Goal: Information Seeking & Learning: Learn about a topic

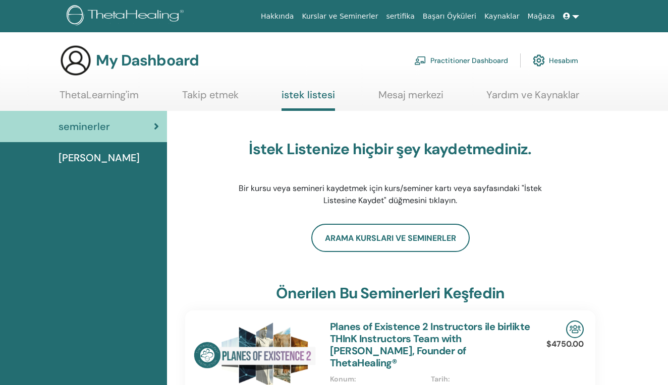
click at [150, 134] on div "seminerler" at bounding box center [83, 126] width 151 height 15
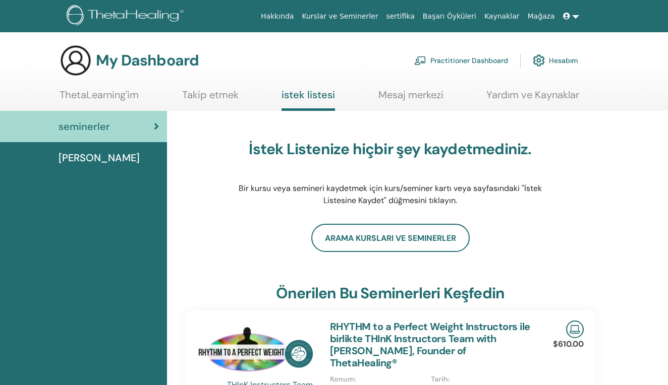
click at [229, 218] on div "İstek Listenize hiçbir şey kaydetmediniz. Bir kursu veya semineri kaydetmek içi…" at bounding box center [390, 173] width 410 height 101
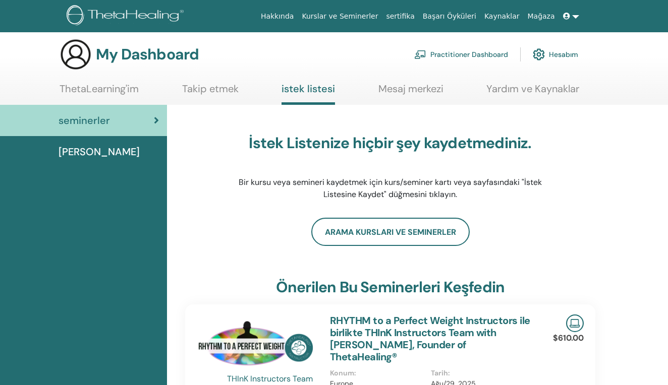
scroll to position [5, 0]
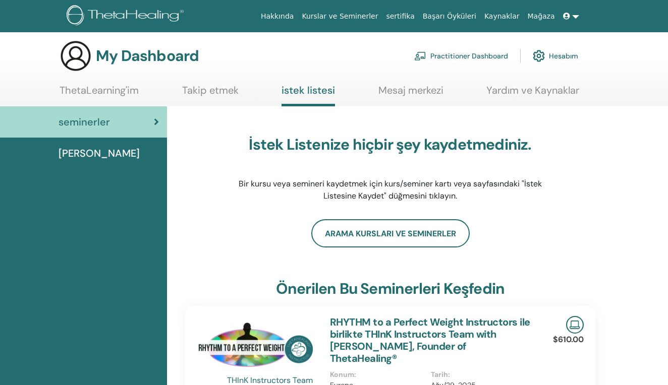
click at [496, 58] on link "Practitioner Dashboard" at bounding box center [461, 56] width 94 height 22
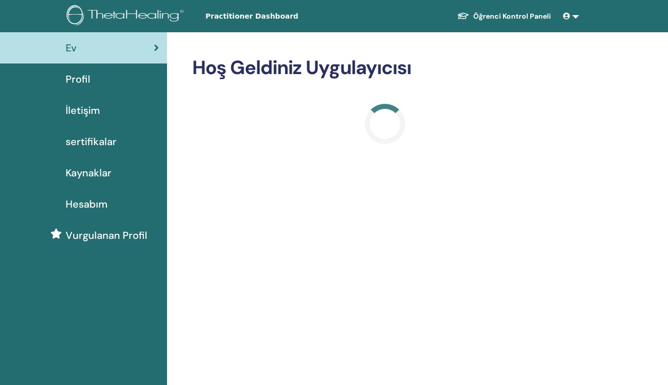
click at [109, 144] on span "sertifikalar" at bounding box center [91, 141] width 51 height 15
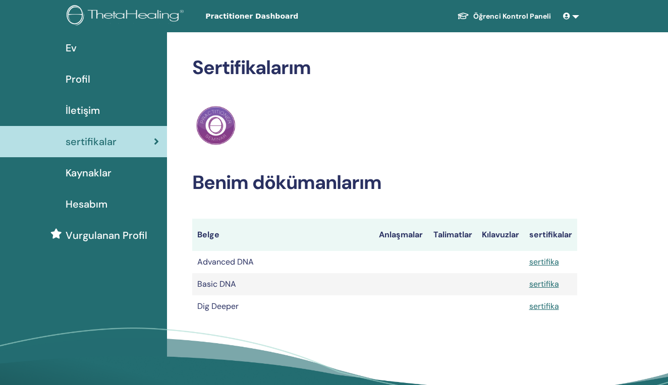
click at [550, 306] on link "sertifika" at bounding box center [544, 306] width 30 height 11
click at [455, 126] on div "ThetaHealing pratisyen" at bounding box center [384, 126] width 385 height 44
click at [330, 162] on div "Sertifikalarım ThetaHealing pratisyen Benim dökümanlarım Belge Anlaşmalar Talim…" at bounding box center [384, 186] width 385 height 261
click at [532, 21] on link "Öğrenci Kontrol Paneli" at bounding box center [504, 16] width 110 height 19
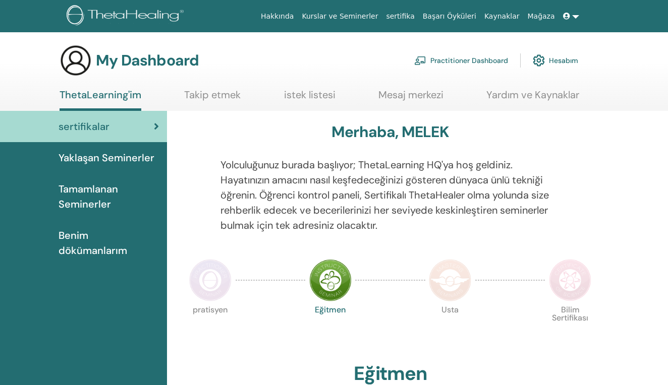
click at [342, 278] on img at bounding box center [330, 280] width 42 height 42
click at [403, 237] on div "Yolculuğunuz burada başlıyor; ThetaLearning HQ'ya hoş geldiniz. Hayatınızın ama…" at bounding box center [390, 201] width 354 height 88
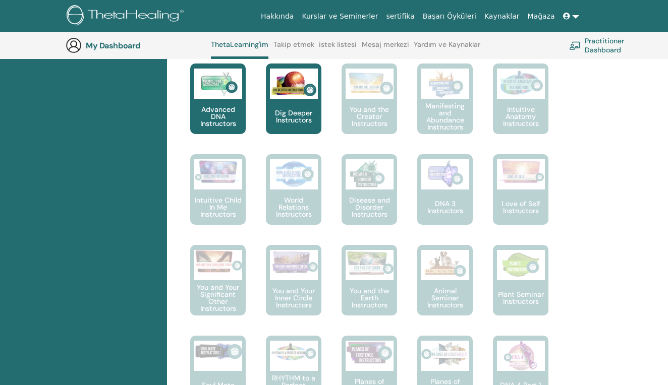
scroll to position [544, 0]
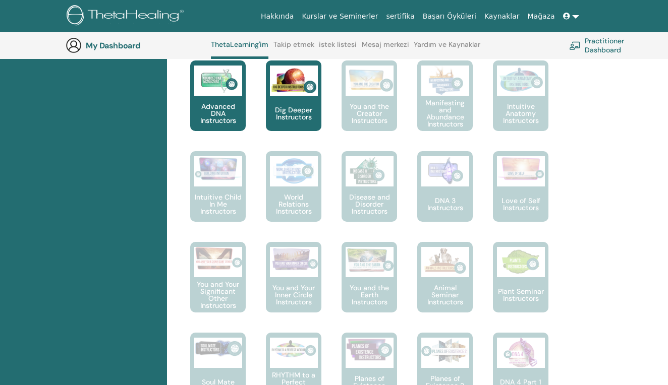
click at [608, 265] on div "Merhaba, MELEK Yolculuğunuz burada başlıyor; ThetaLearning HQ'ya hoş geldiniz. …" at bounding box center [417, 263] width 501 height 1340
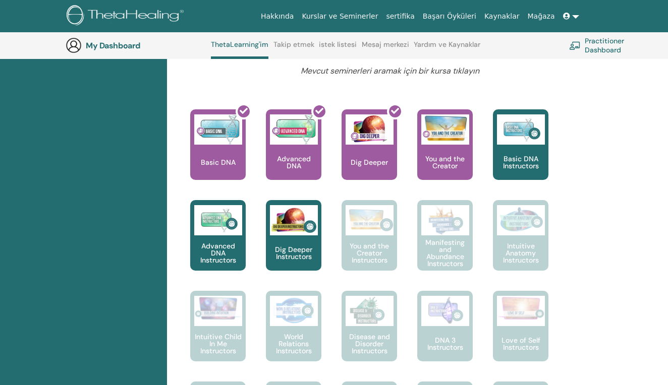
scroll to position [393, 0]
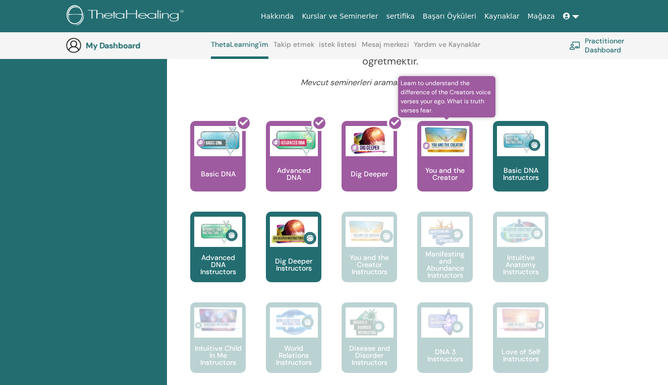
click at [446, 143] on img at bounding box center [445, 140] width 48 height 28
